Goal: Information Seeking & Learning: Compare options

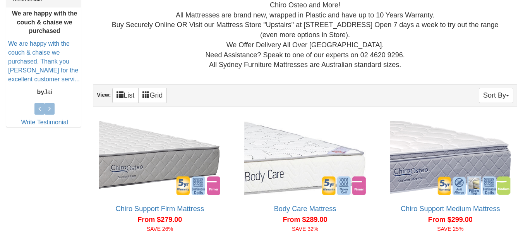
scroll to position [360, 0]
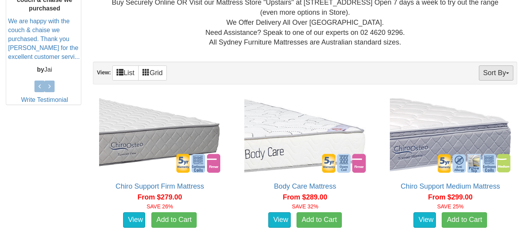
click at [503, 67] on button "Sort By" at bounding box center [496, 72] width 34 height 15
click at [477, 99] on link "Price+" at bounding box center [482, 99] width 61 height 10
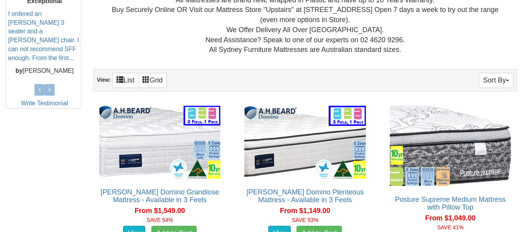
scroll to position [345, 0]
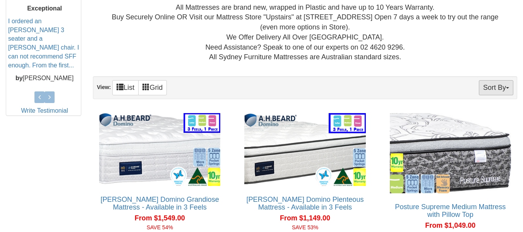
click at [493, 85] on button "Sort By" at bounding box center [496, 87] width 34 height 15
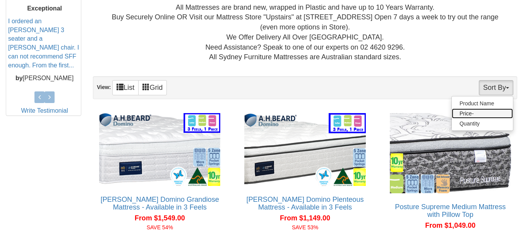
click at [464, 112] on link "Price-" at bounding box center [482, 113] width 61 height 10
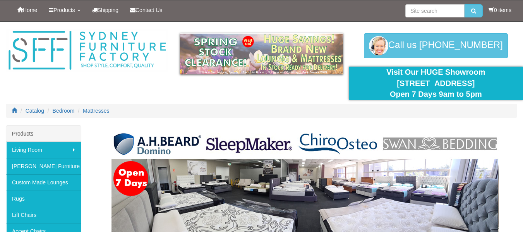
scroll to position [344, 0]
